Goal: Find specific page/section: Find specific page/section

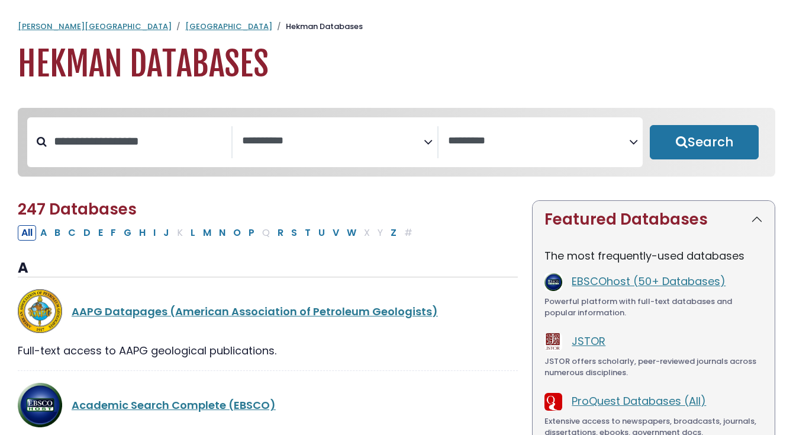
select select "Database Subject Filter"
select select "Database Vendors Filter"
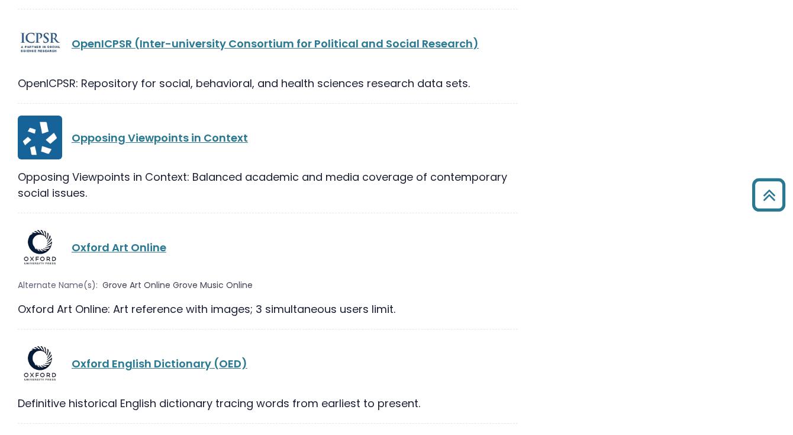
scroll to position [18071, 0]
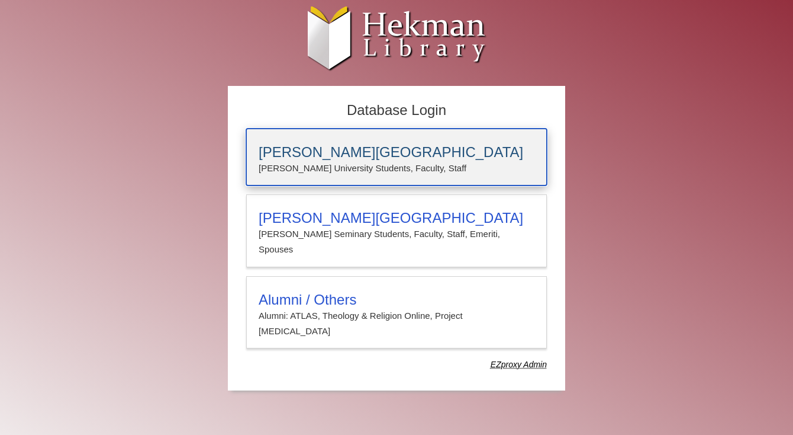
click at [439, 153] on h3 "[PERSON_NAME][GEOGRAPHIC_DATA]" at bounding box center [397, 152] width 276 height 17
